Goal: Task Accomplishment & Management: Complete application form

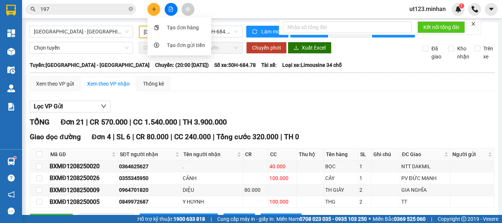
click at [178, 27] on div "Tạo đơn hàng" at bounding box center [183, 28] width 32 height 8
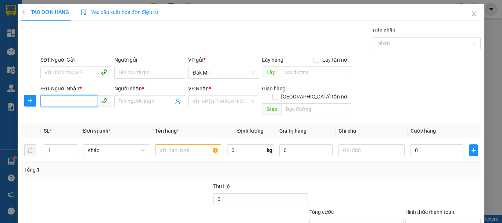
click at [69, 102] on input "SĐT Người Nhận *" at bounding box center [68, 101] width 57 height 12
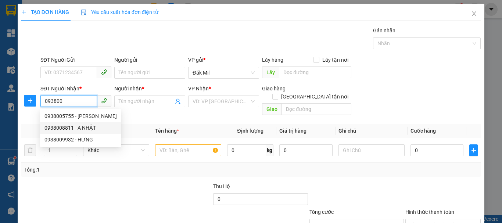
click at [76, 126] on div "0938008811 - A NHẬT" at bounding box center [80, 128] width 72 height 8
type input "0938008811"
type input "A NHẬT"
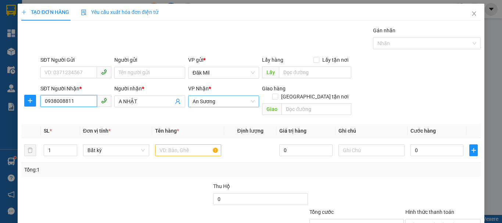
click at [220, 99] on span "An Sương" at bounding box center [224, 101] width 62 height 11
type input "0938008811"
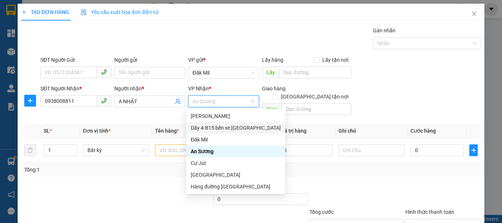
drag, startPoint x: 246, startPoint y: 125, endPoint x: 184, endPoint y: 141, distance: 64.1
click at [246, 126] on div "Dãy 4-B15 bến xe [GEOGRAPHIC_DATA]" at bounding box center [236, 128] width 90 height 8
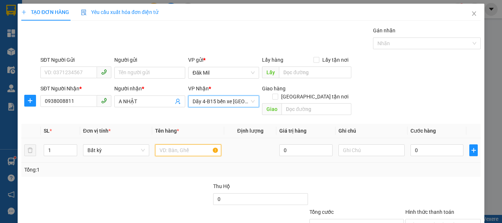
click at [184, 144] on input "text" at bounding box center [188, 150] width 66 height 12
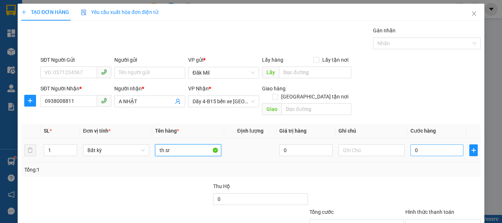
type input "th sr"
click at [416, 144] on input "0" at bounding box center [437, 150] width 53 height 12
type input "7"
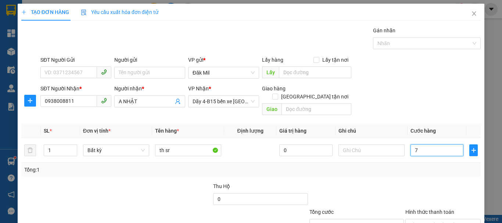
type input "70"
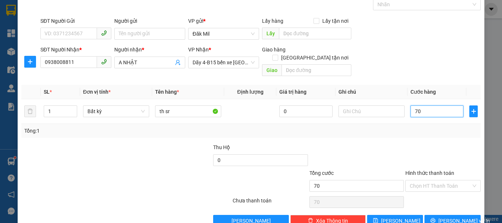
scroll to position [49, 0]
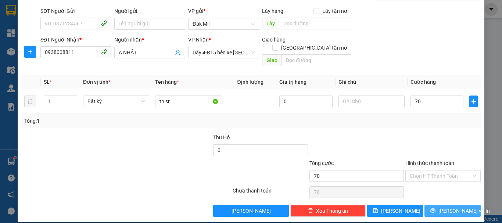
click at [441, 205] on button "[PERSON_NAME] và In" at bounding box center [453, 211] width 56 height 12
type input "70.000"
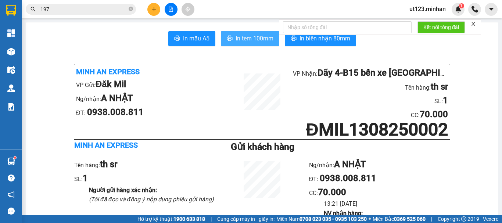
drag, startPoint x: 271, startPoint y: 26, endPoint x: 265, endPoint y: 33, distance: 8.7
click at [265, 33] on button "In tem 100mm" at bounding box center [250, 38] width 58 height 15
click at [81, 7] on input "197" at bounding box center [83, 9] width 87 height 8
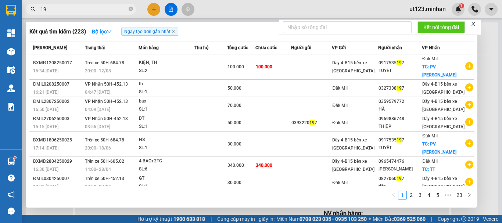
type input "1"
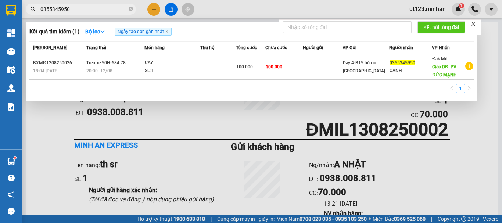
type input "0355345950"
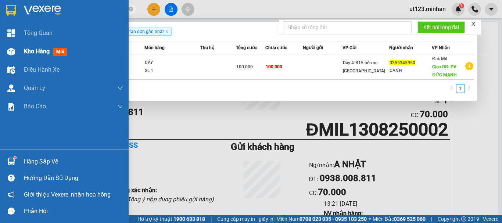
click at [15, 48] on img at bounding box center [11, 52] width 8 height 8
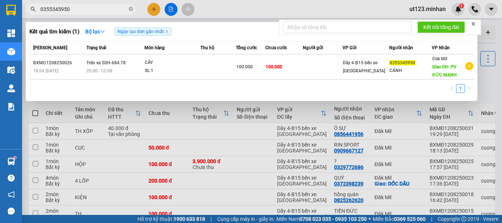
click at [169, 7] on div at bounding box center [251, 111] width 502 height 223
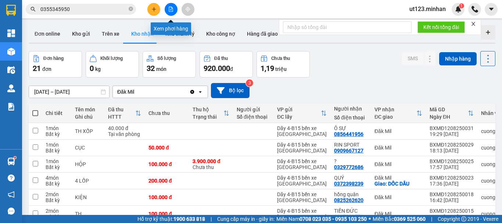
click at [168, 10] on icon "file-add" at bounding box center [170, 9] width 5 height 5
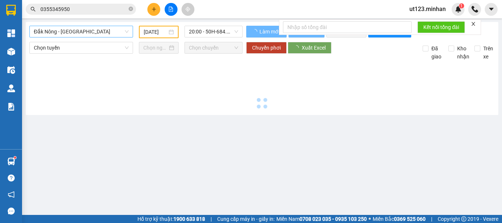
type input "[DATE]"
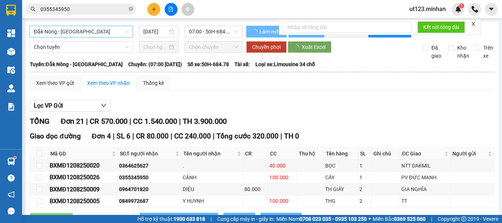
click at [108, 31] on span "Đắk Nông - [GEOGRAPHIC_DATA]" at bounding box center [81, 31] width 95 height 11
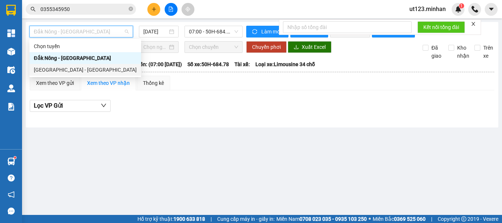
click at [87, 71] on div "[GEOGRAPHIC_DATA] - [GEOGRAPHIC_DATA]" at bounding box center [85, 70] width 103 height 8
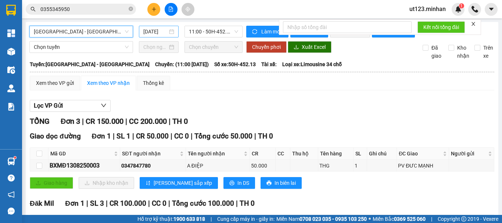
click at [171, 32] on div "[DATE]" at bounding box center [158, 32] width 31 height 8
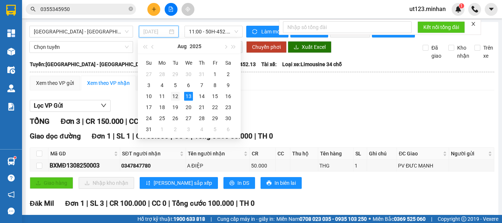
click at [173, 96] on div "12" at bounding box center [175, 96] width 9 height 9
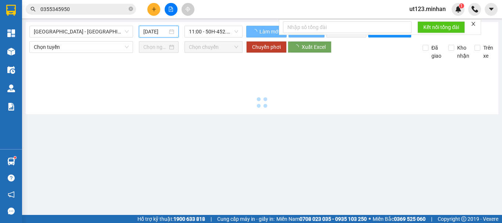
scroll to position [0, 2]
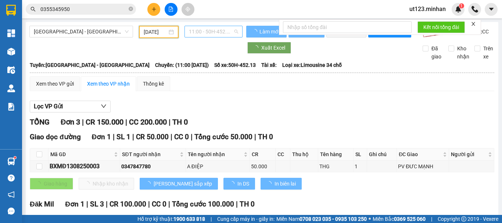
type input "[DATE]"
click at [233, 29] on span "11:00 - 50H-452.13" at bounding box center [213, 31] width 49 height 11
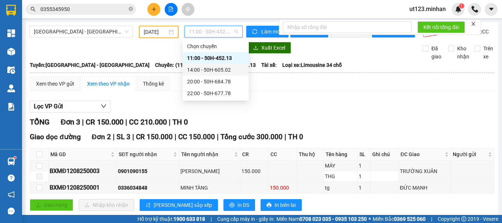
click at [220, 71] on div "14:00 - 50H-605.02" at bounding box center [215, 70] width 57 height 8
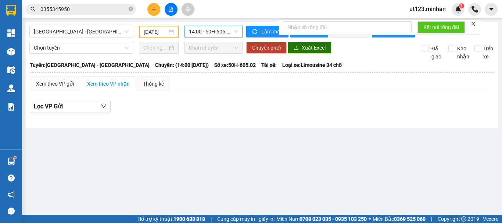
click at [226, 32] on span "14:00 - 50H-605.02" at bounding box center [213, 31] width 49 height 11
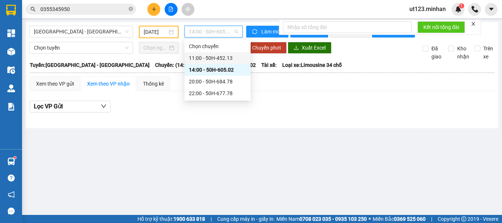
click at [222, 54] on div "11:00 - 50H-452.13" at bounding box center [217, 58] width 57 height 8
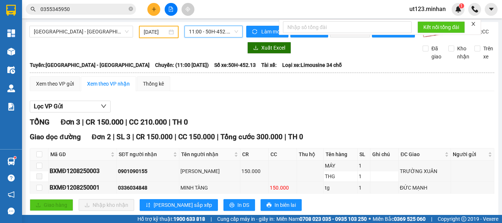
scroll to position [37, 0]
